Goal: Entertainment & Leisure: Consume media (video, audio)

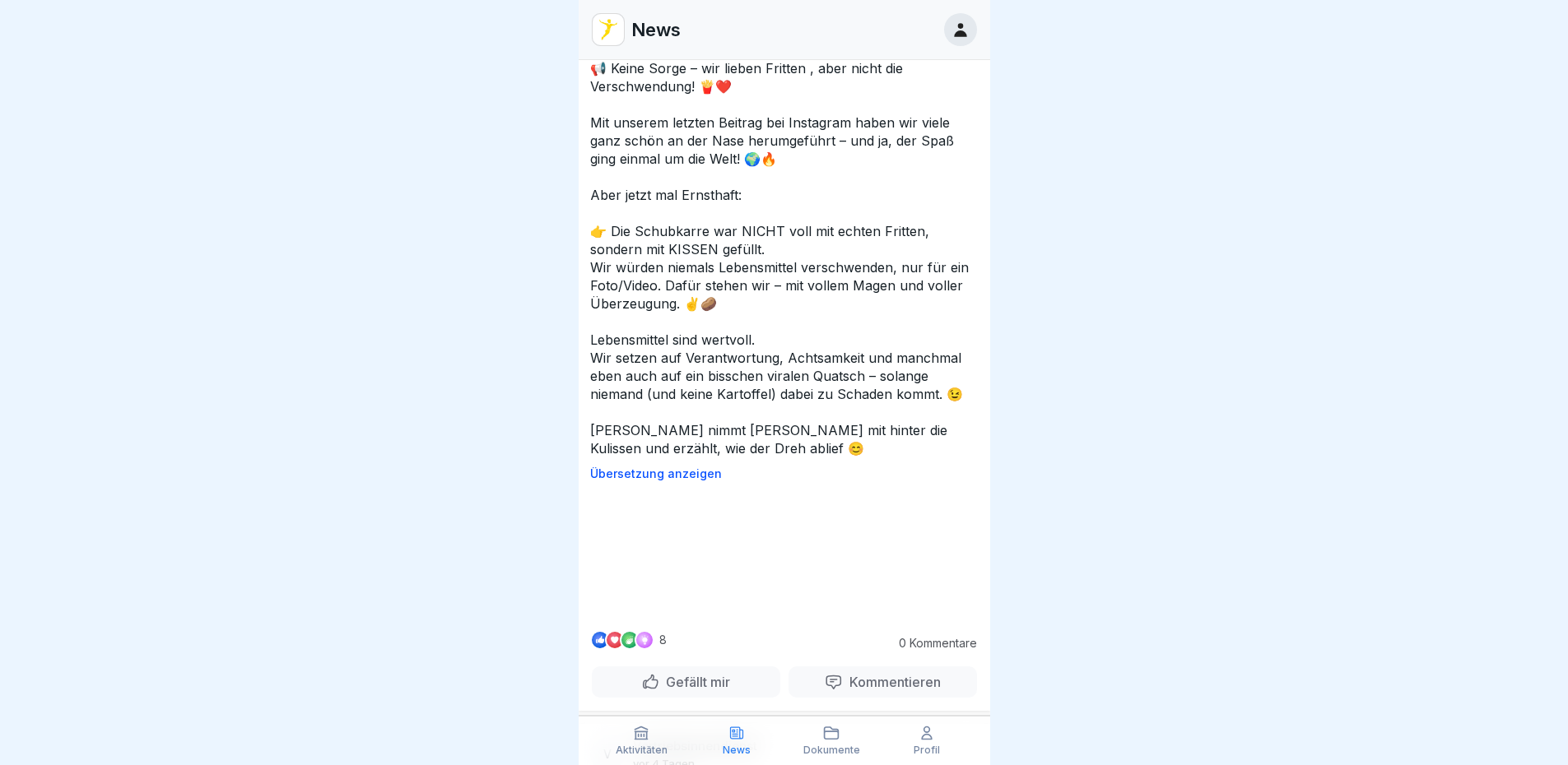
scroll to position [2305, 0]
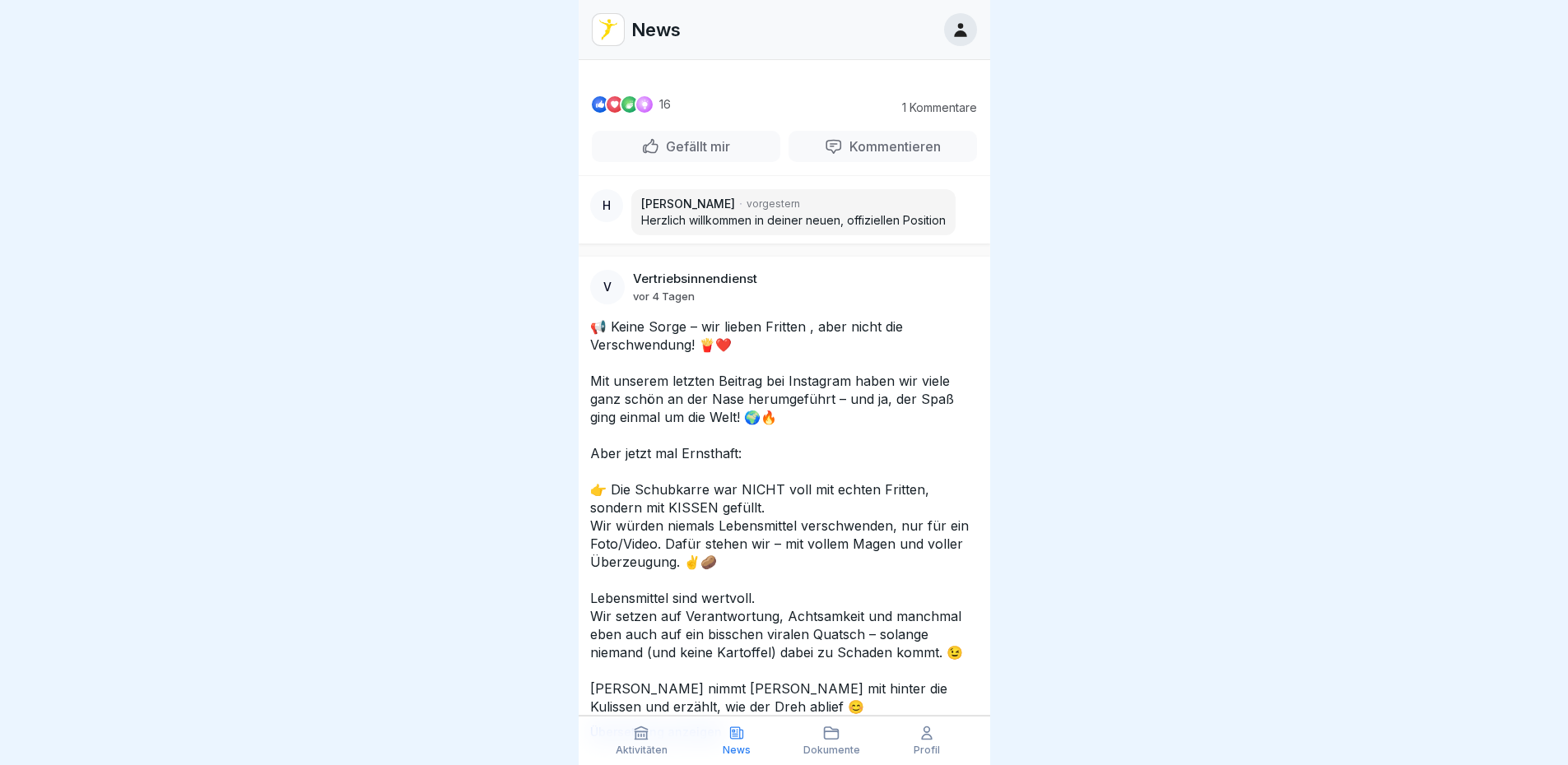
click at [844, 82] on video at bounding box center [784, 19] width 247 height 124
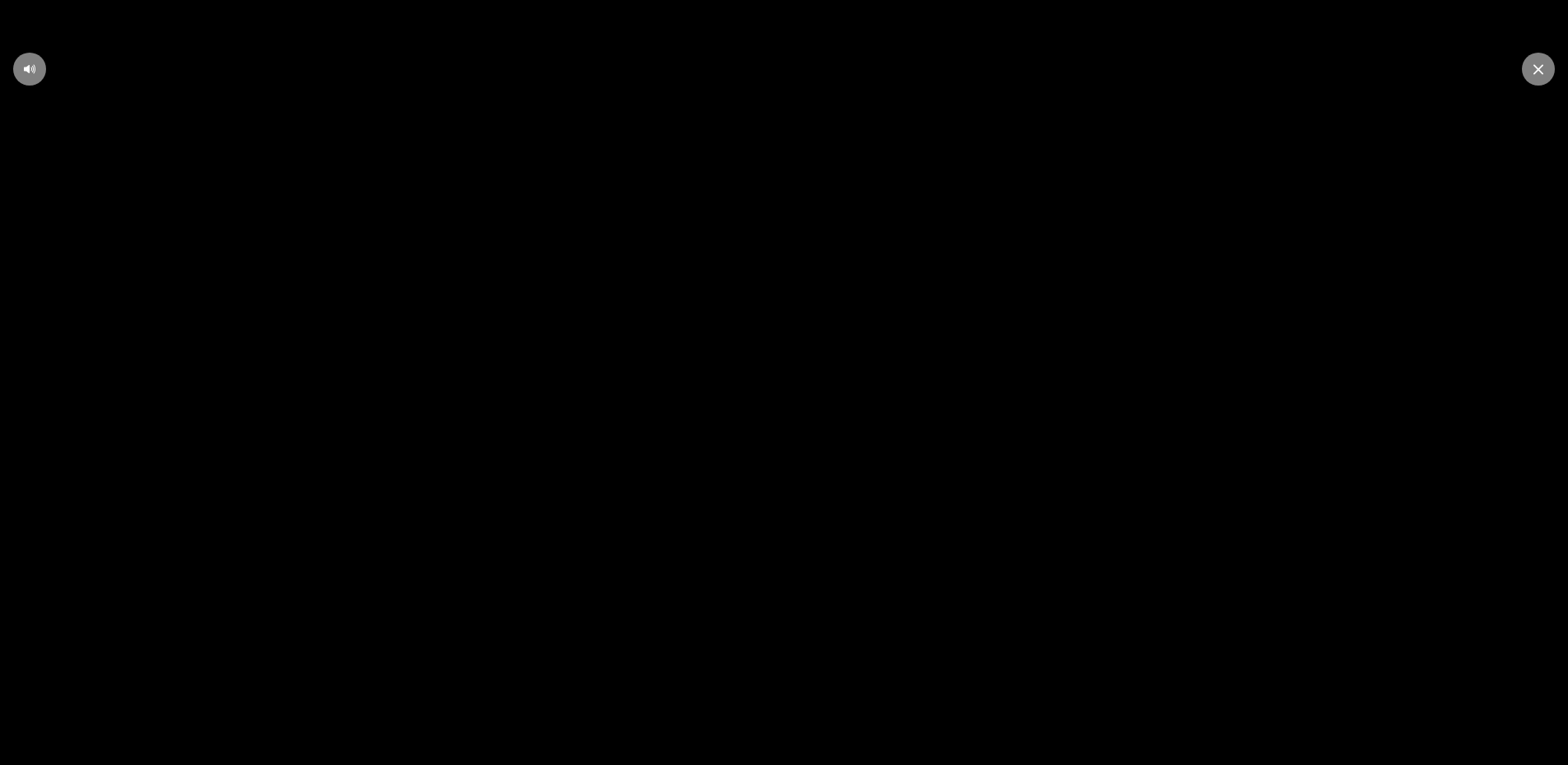
click at [1543, 68] on div at bounding box center [1538, 69] width 33 height 33
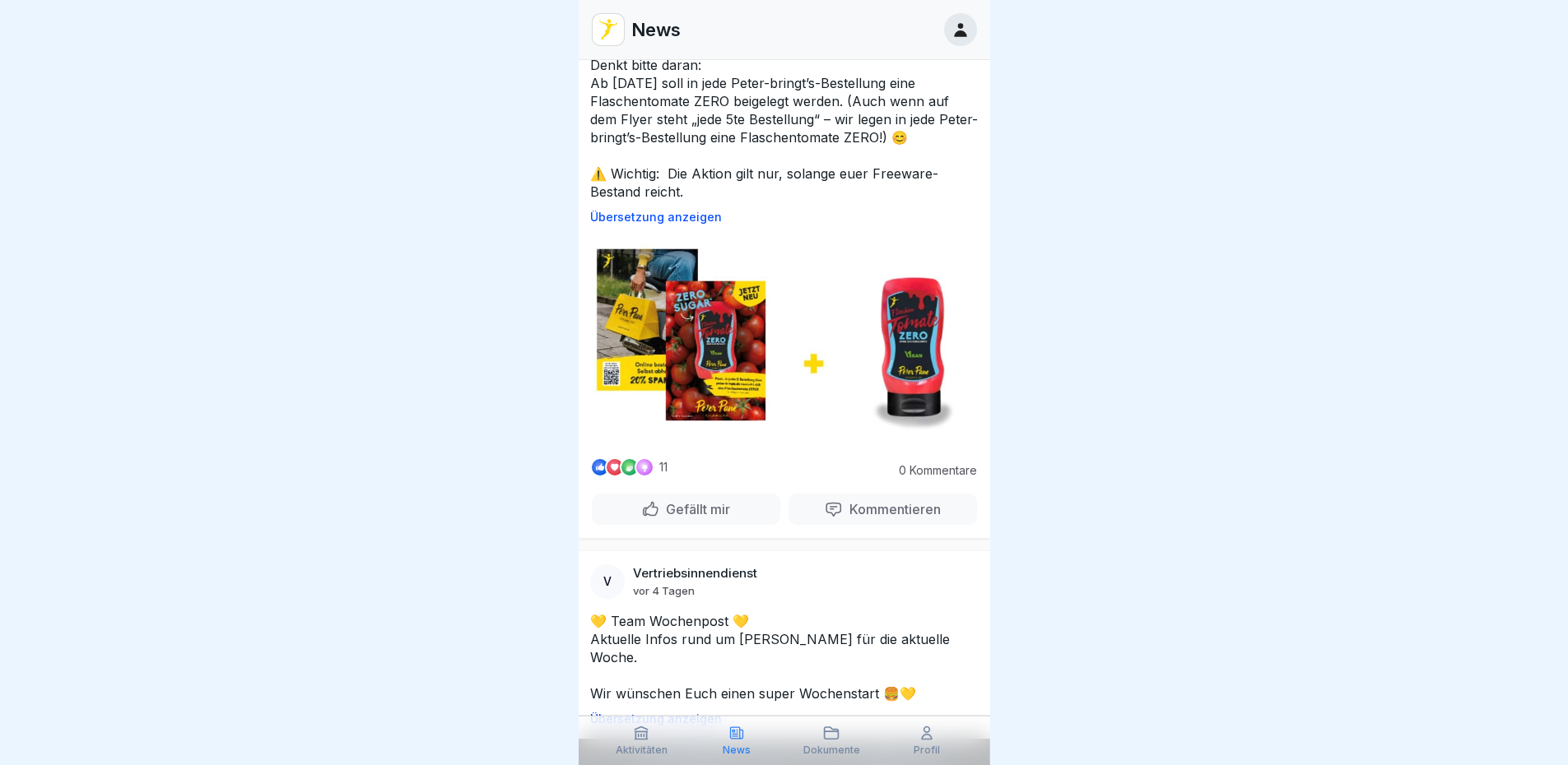
scroll to position [0, 0]
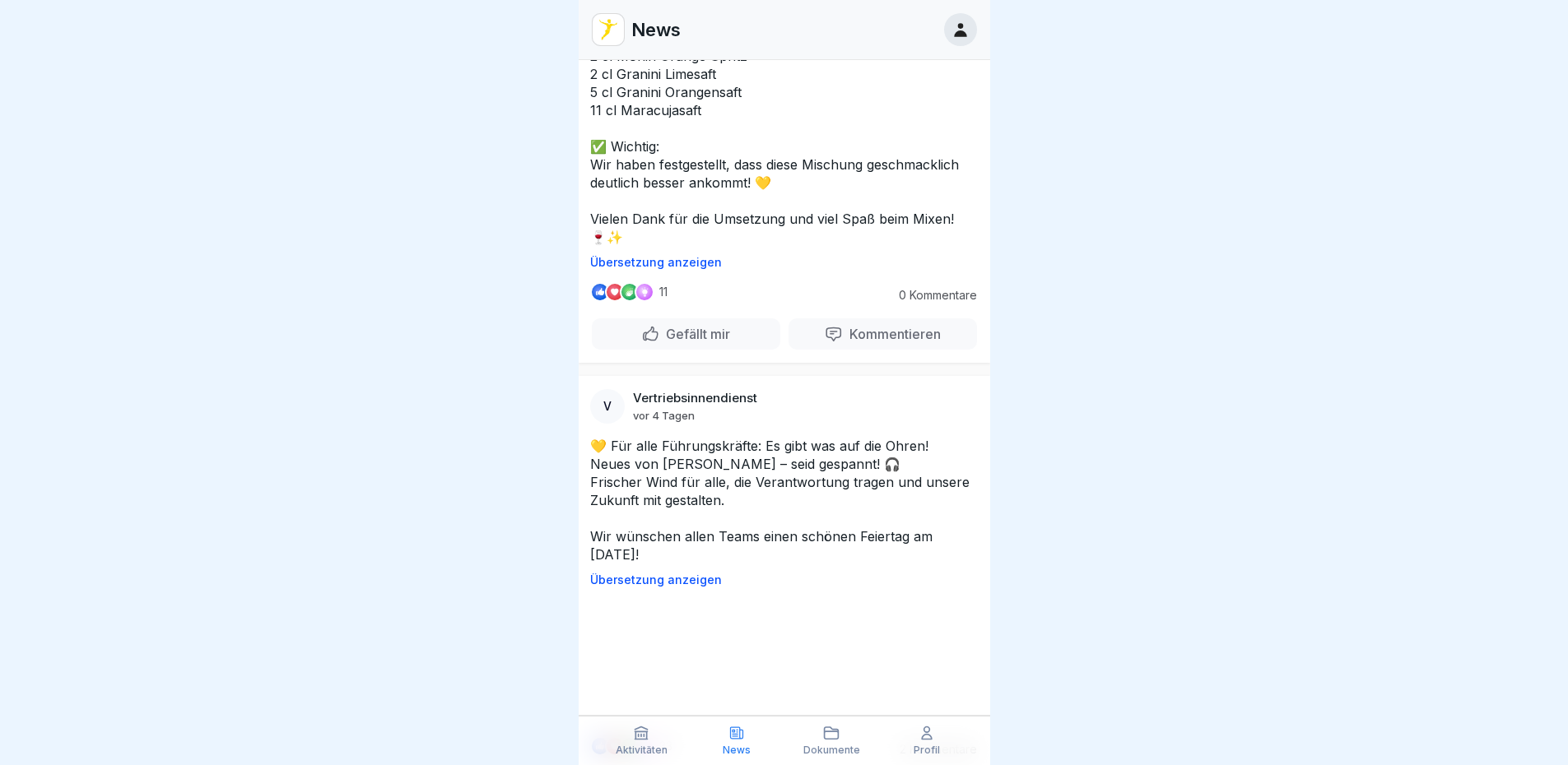
scroll to position [3573, 0]
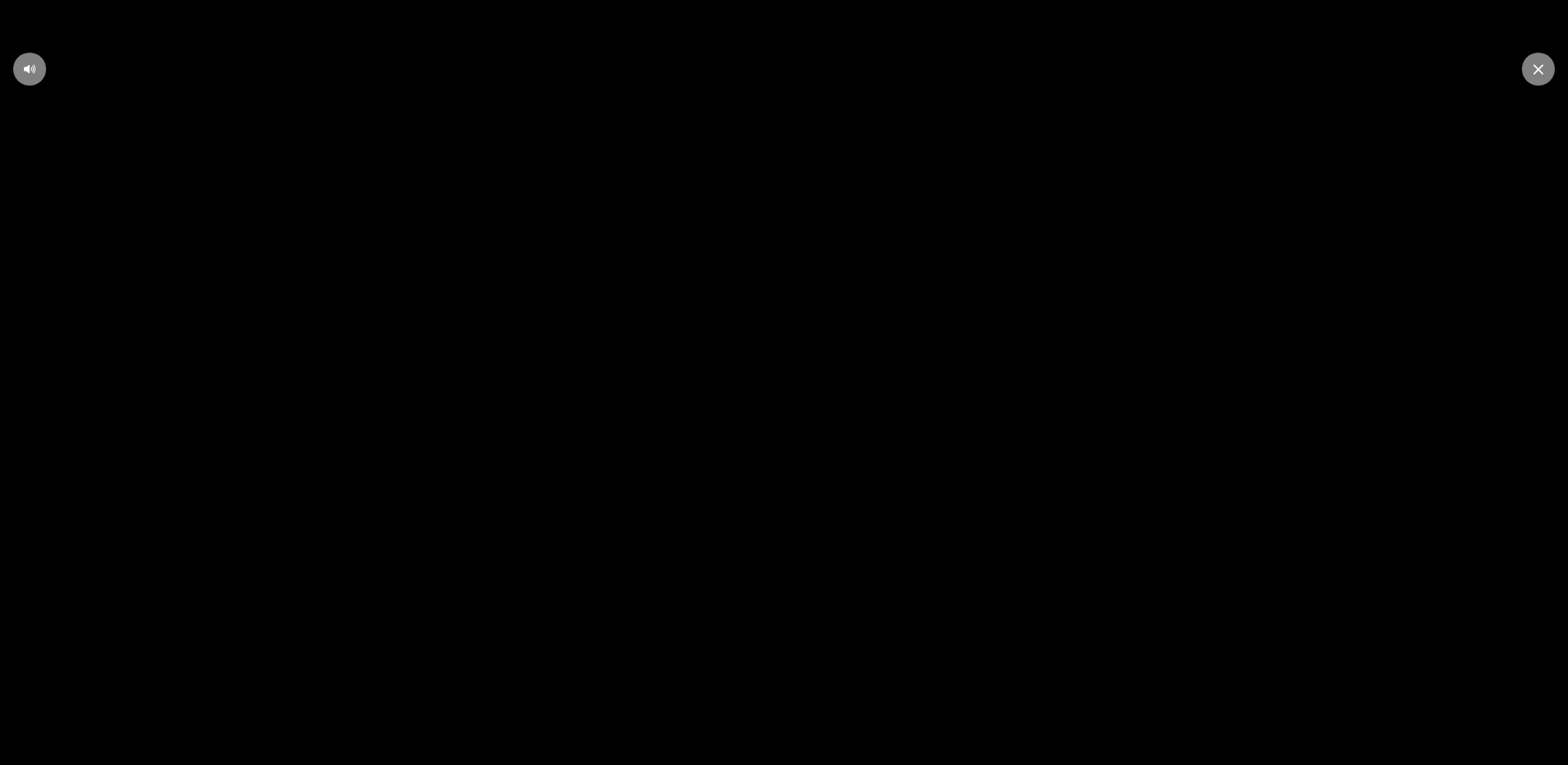
click at [1542, 67] on icon at bounding box center [1538, 68] width 10 height 10
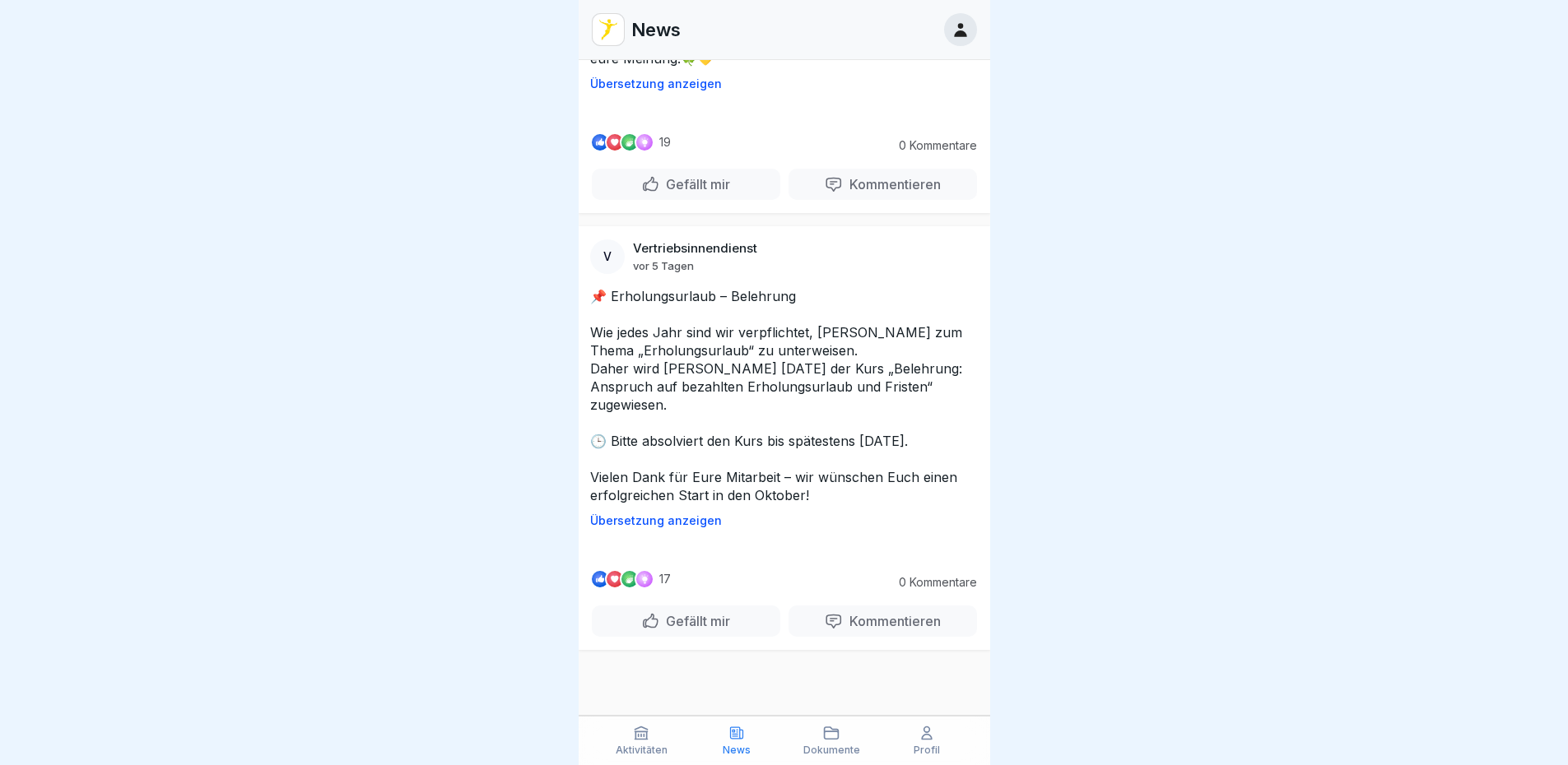
scroll to position [5055, 0]
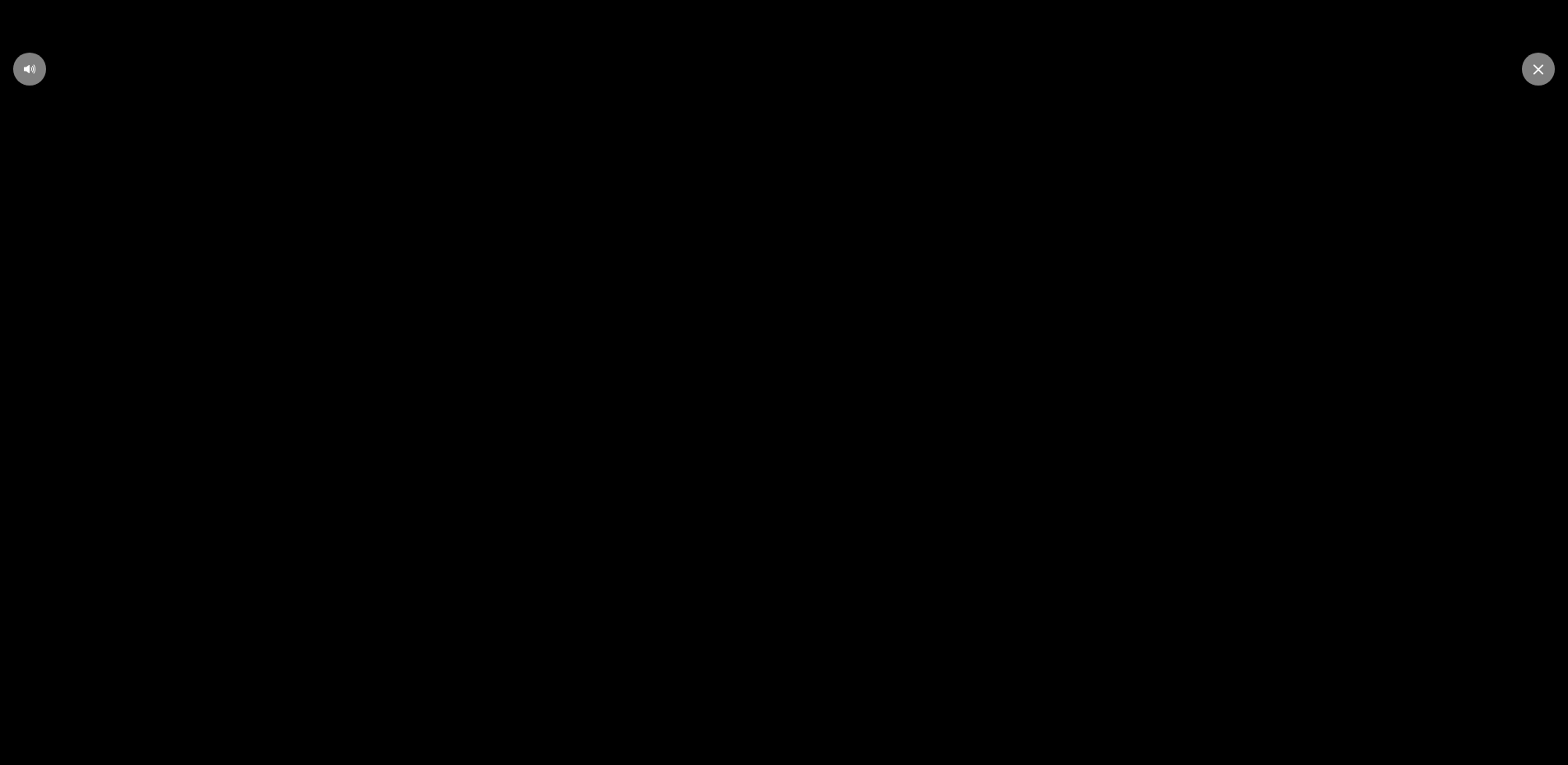
click at [1541, 68] on icon at bounding box center [1538, 69] width 10 height 11
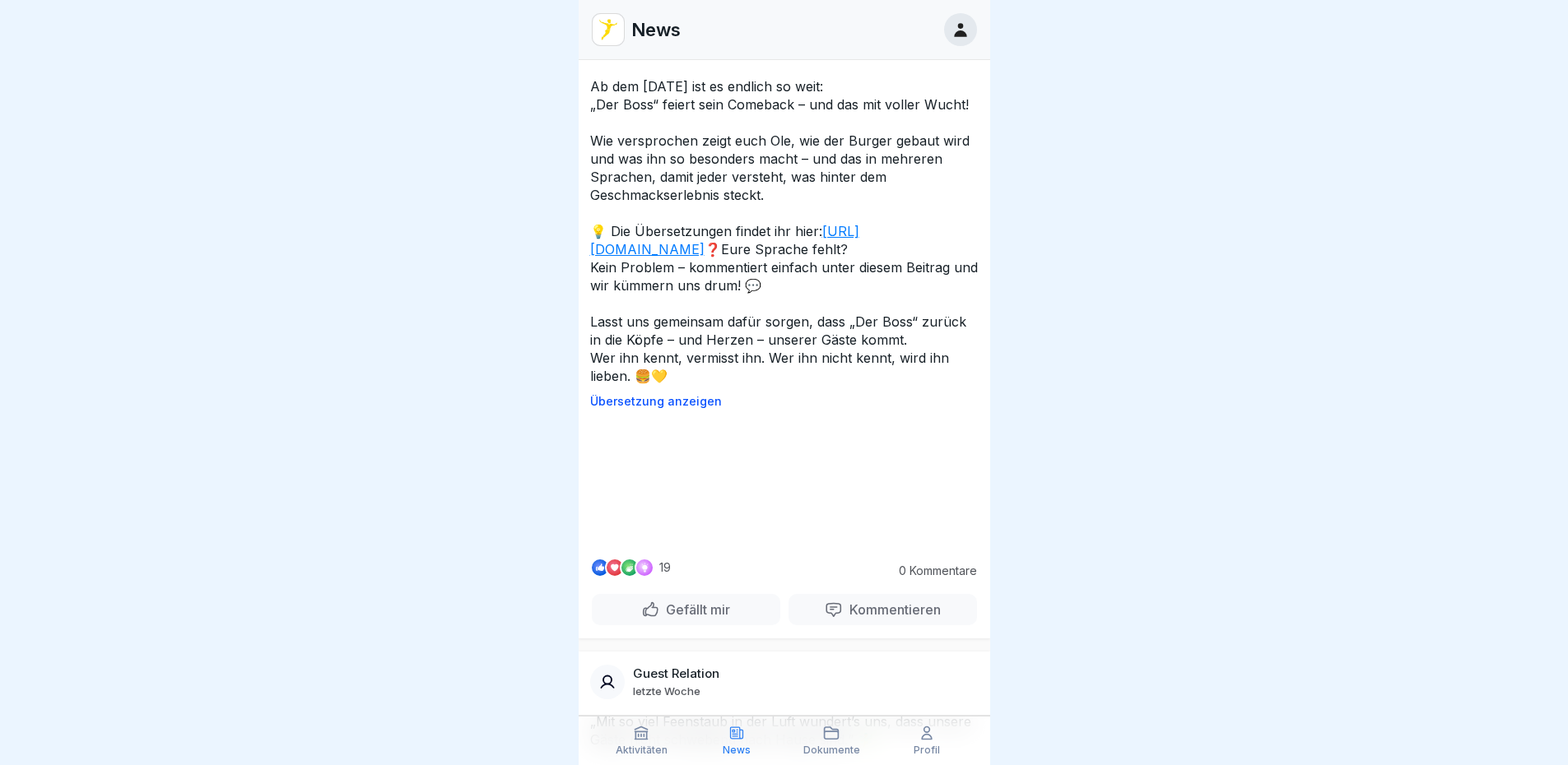
scroll to position [8576, 0]
